Goal: Information Seeking & Learning: Learn about a topic

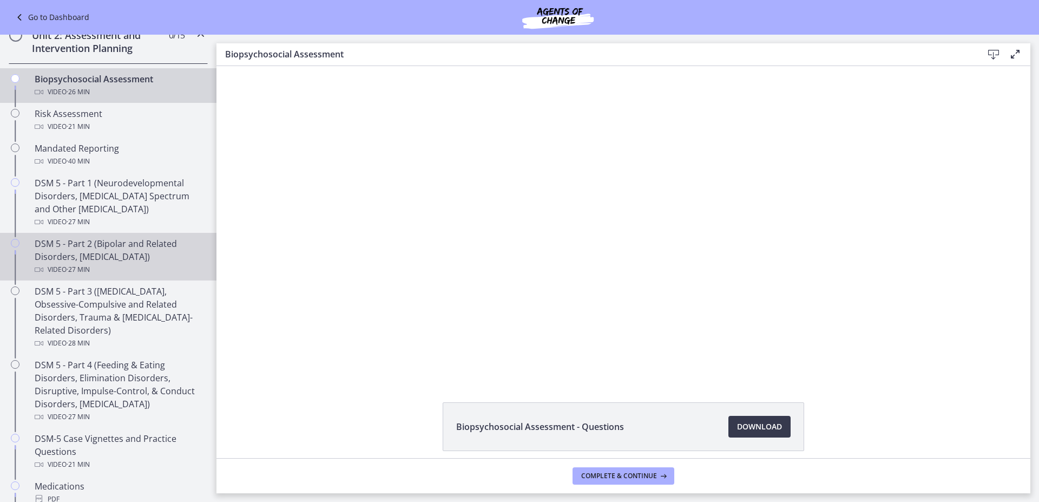
scroll to position [271, 0]
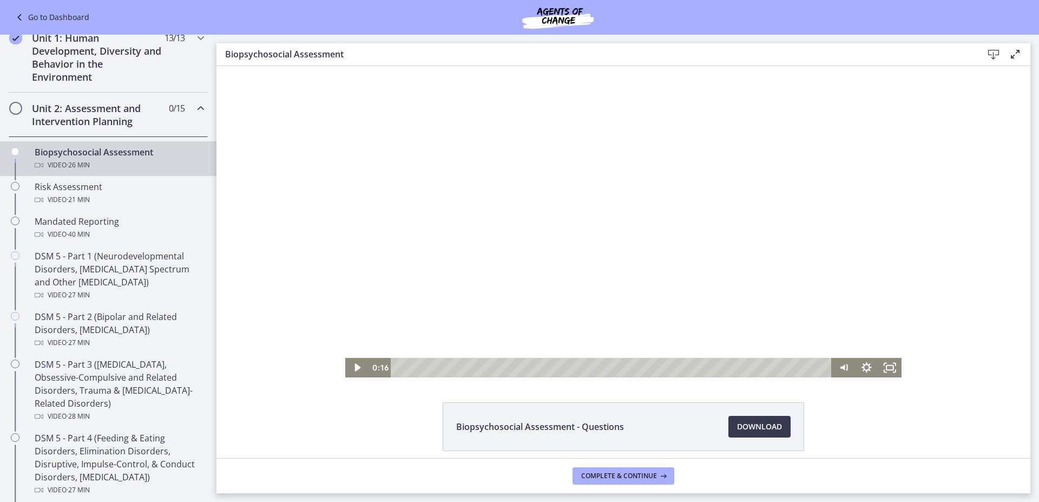
click at [435, 285] on div at bounding box center [623, 221] width 556 height 311
click at [887, 365] on rect "Fullscreen" at bounding box center [890, 367] width 7 height 4
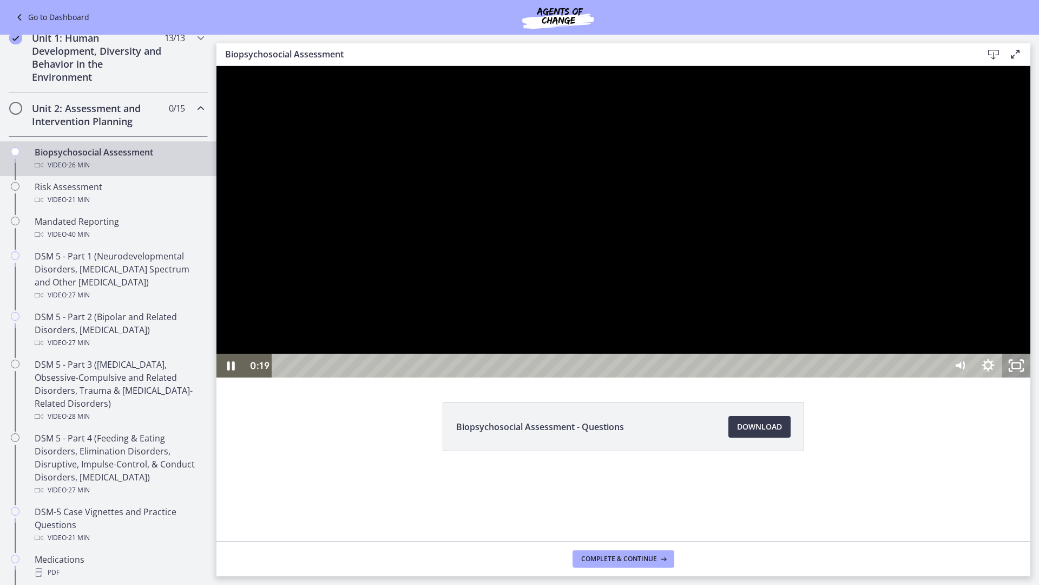
click at [1030, 377] on icon "Unfullscreen" at bounding box center [1016, 365] width 28 height 24
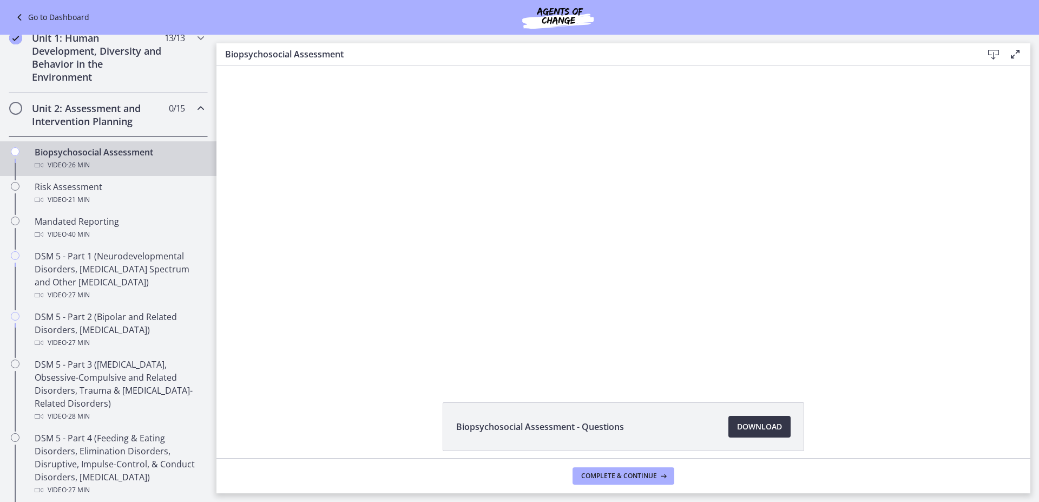
click at [770, 426] on span "Download Opens in a new window" at bounding box center [759, 426] width 45 height 13
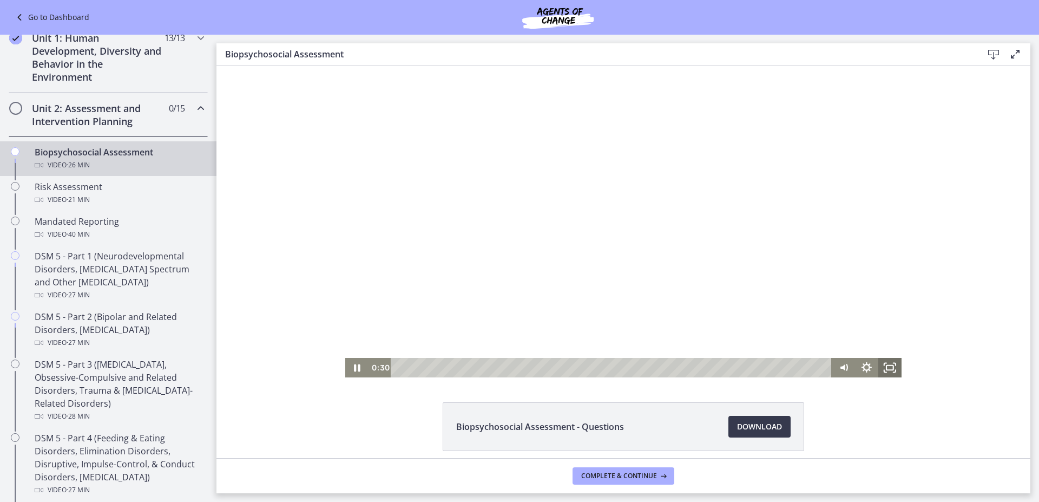
click at [888, 367] on icon "Fullscreen" at bounding box center [889, 367] width 23 height 19
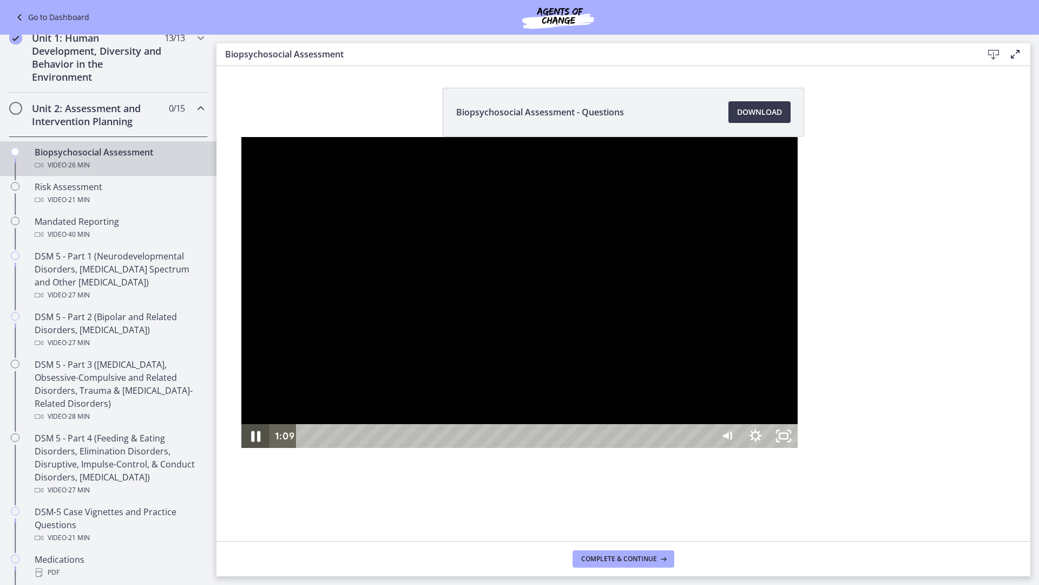
drag, startPoint x: 9, startPoint y: 569, endPoint x: 90, endPoint y: 549, distance: 83.6
click at [239, 450] on icon "Pause" at bounding box center [256, 436] width 34 height 29
click at [798, 448] on icon "Unfullscreen" at bounding box center [784, 436] width 28 height 24
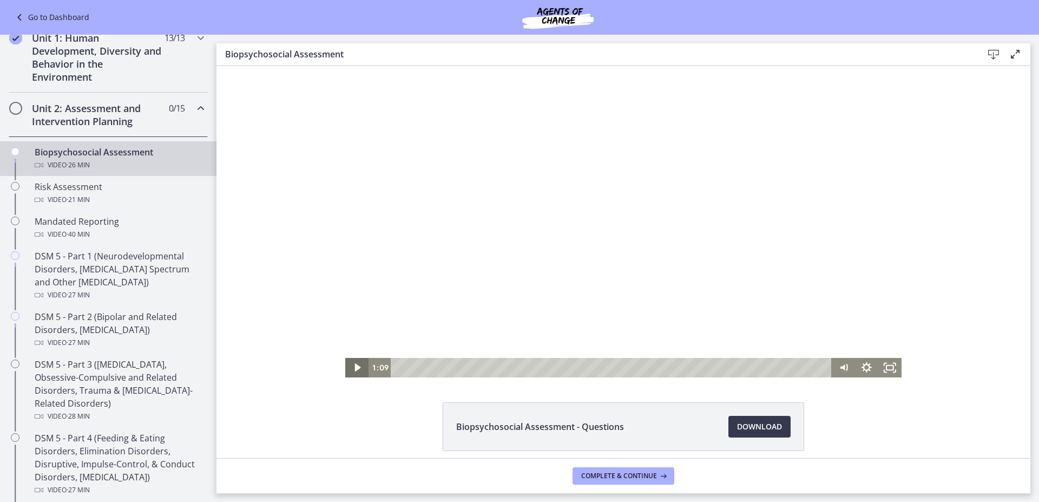
click at [355, 367] on icon "Play Video" at bounding box center [358, 368] width 6 height 8
click at [887, 367] on icon "Fullscreen" at bounding box center [889, 367] width 23 height 19
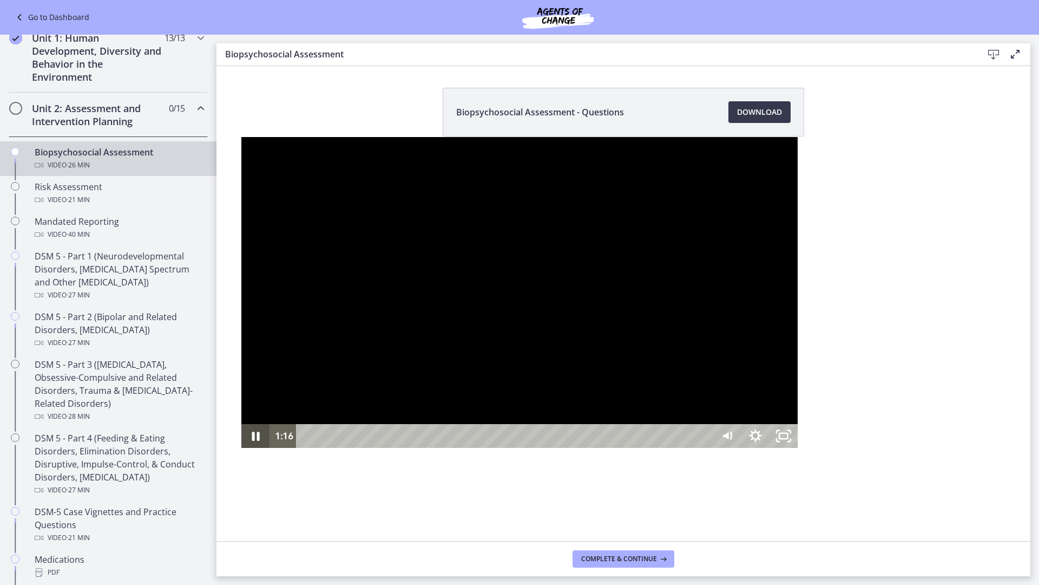
click at [241, 448] on icon "Pause" at bounding box center [255, 436] width 28 height 24
click at [798, 448] on icon "Unfullscreen" at bounding box center [784, 436] width 28 height 24
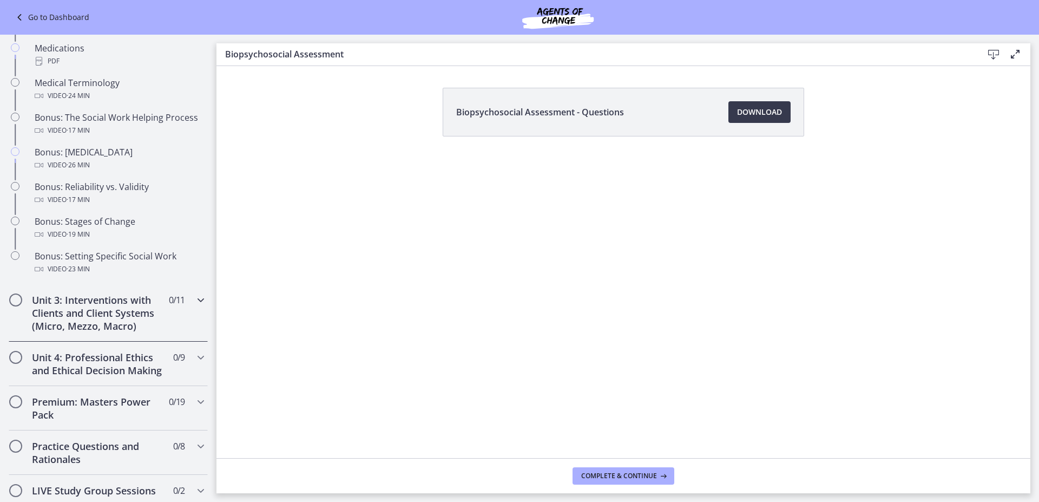
scroll to position [812, 0]
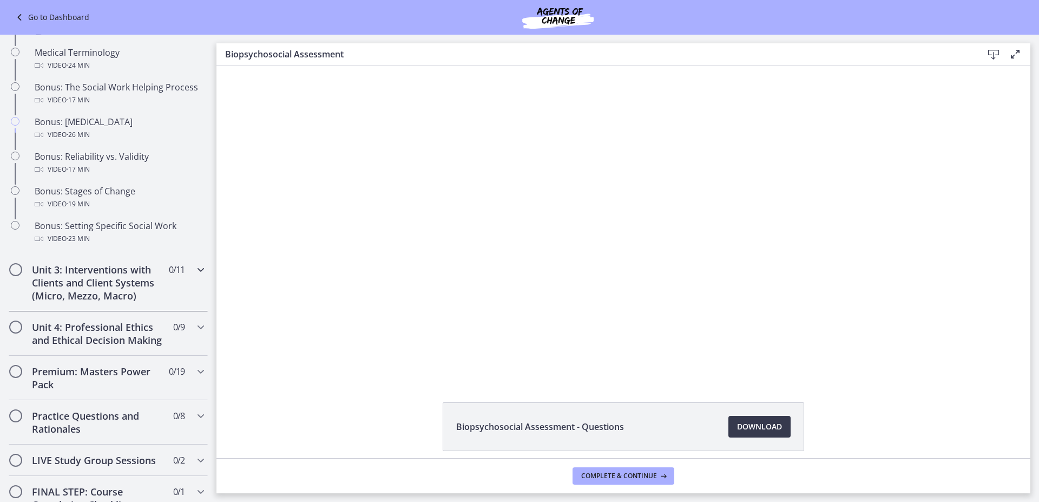
click at [120, 281] on h2 "Unit 3: Interventions with Clients and Client Systems (Micro, Mezzo, Macro)" at bounding box center [98, 282] width 132 height 39
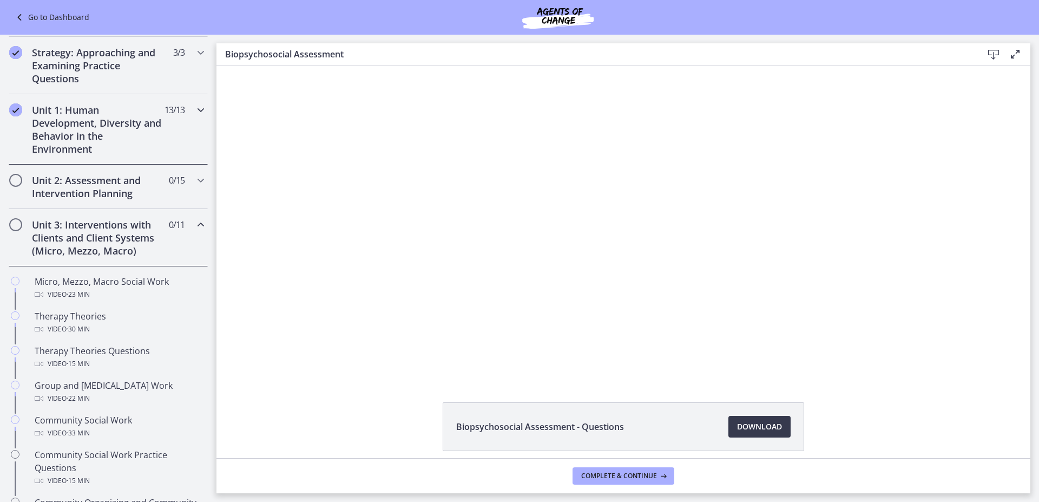
scroll to position [162, 0]
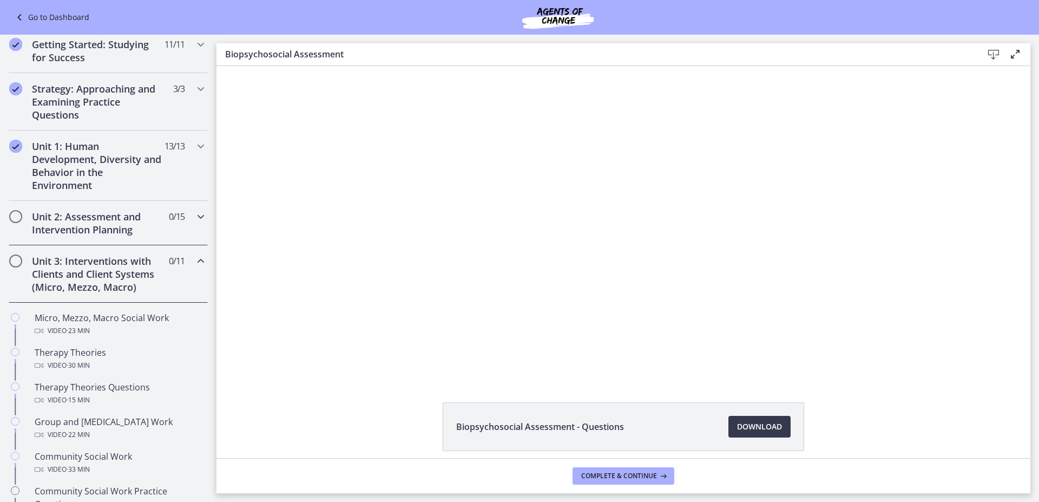
click at [84, 221] on h2 "Unit 2: Assessment and Intervention Planning" at bounding box center [98, 223] width 132 height 26
